Goal: Transaction & Acquisition: Purchase product/service

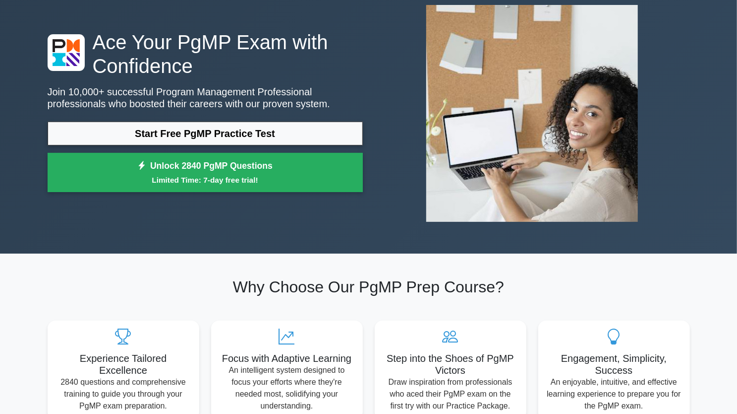
scroll to position [60, 0]
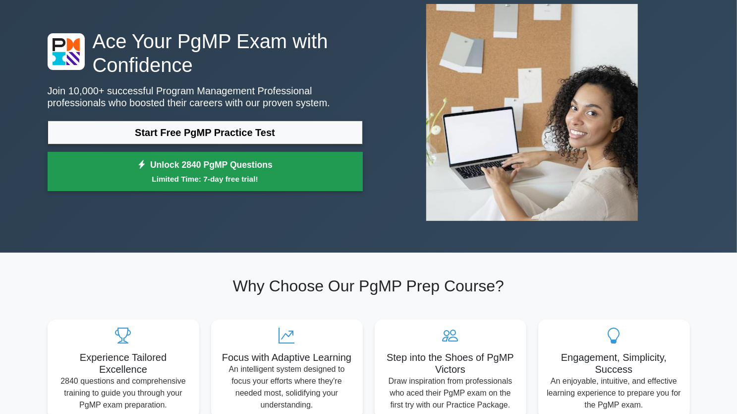
click at [197, 165] on link "Unlock 2840 PgMP Questions Limited Time: 7-day free trial!" at bounding box center [205, 172] width 315 height 40
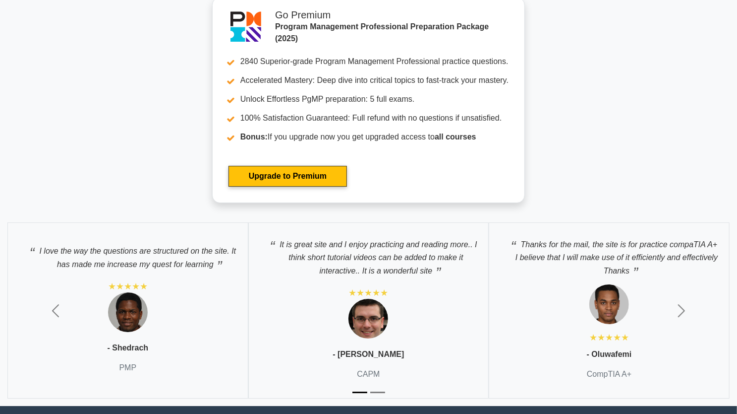
scroll to position [1862, 0]
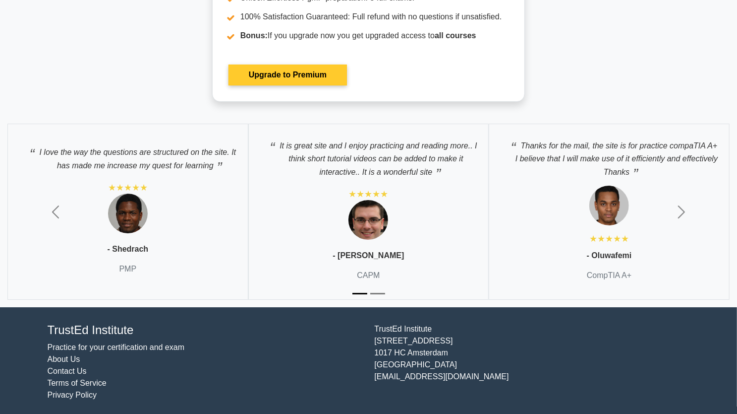
click at [331, 73] on link "Upgrade to Premium" at bounding box center [288, 74] width 119 height 21
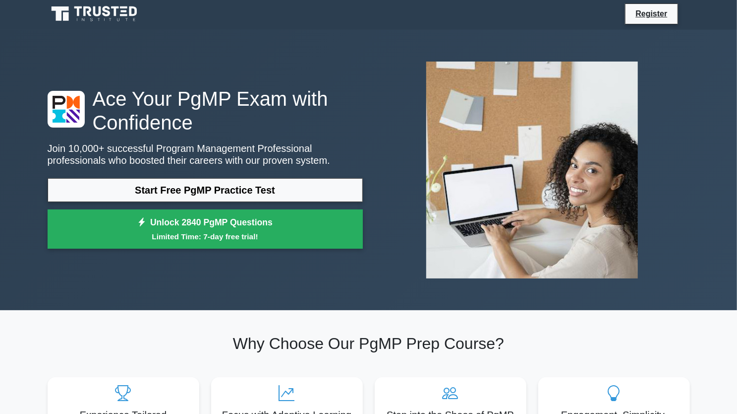
scroll to position [0, 0]
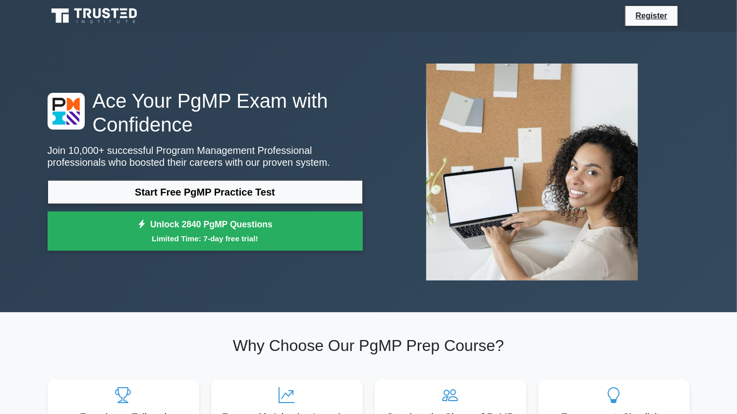
click at [91, 15] on icon at bounding box center [95, 15] width 95 height 19
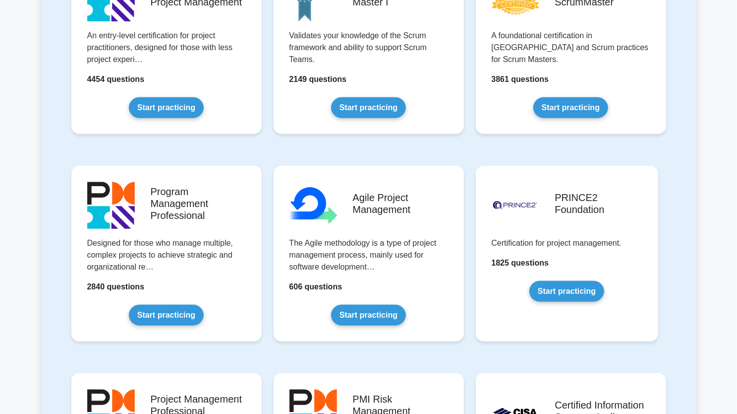
scroll to position [496, 0]
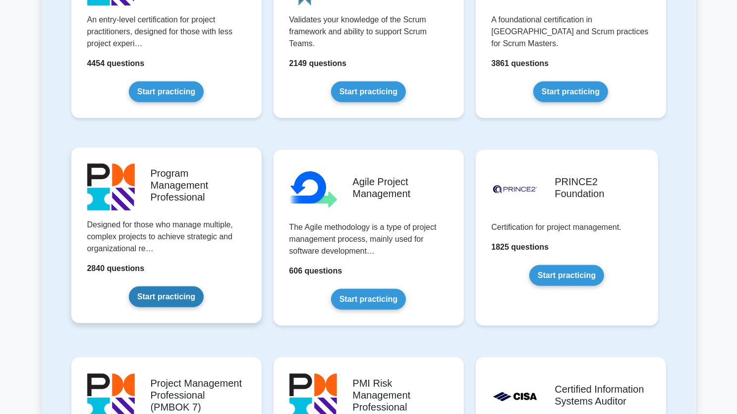
click at [180, 293] on link "Start practicing" at bounding box center [166, 296] width 75 height 21
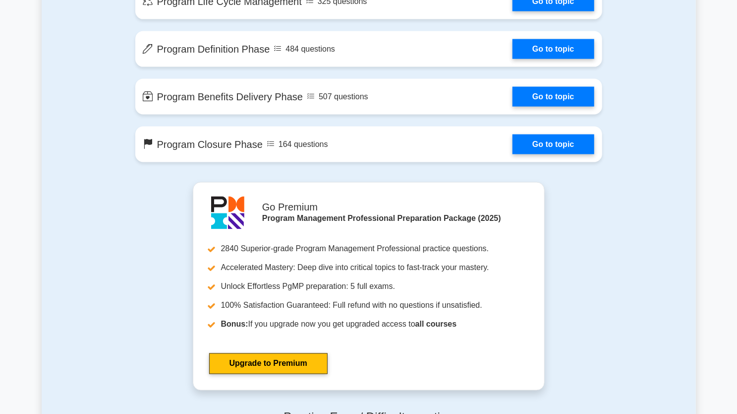
scroll to position [893, 0]
